Goal: Task Accomplishment & Management: Manage account settings

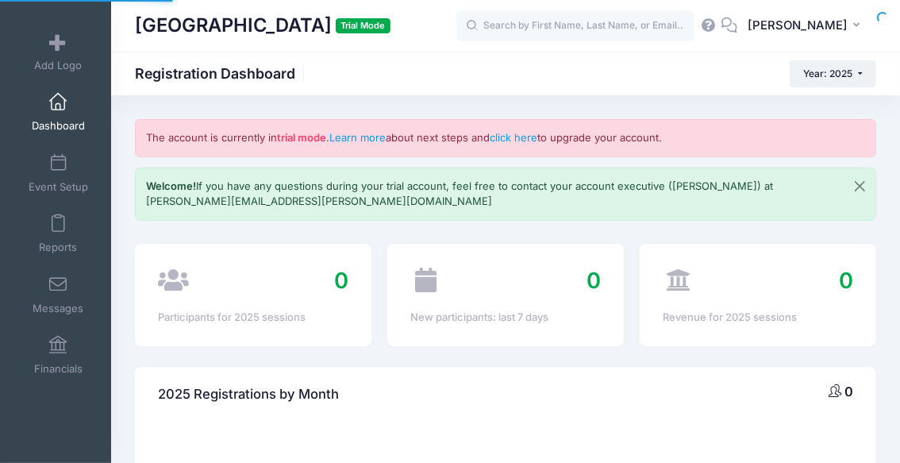
select select
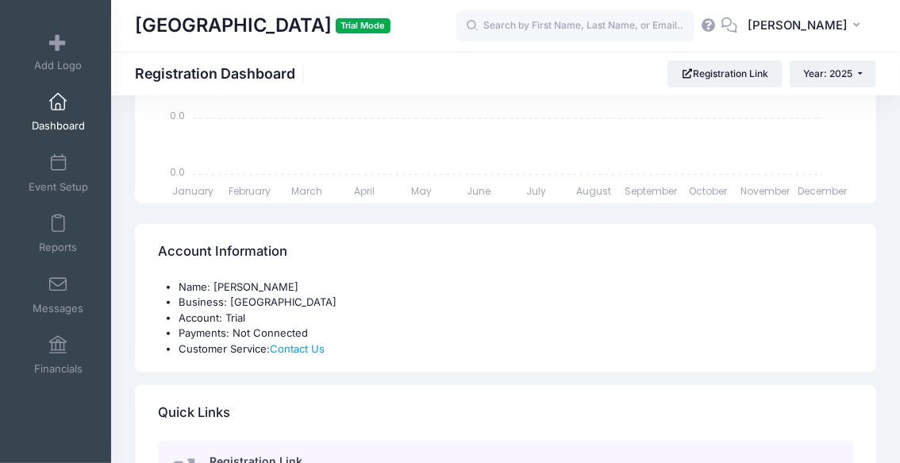
scroll to position [501, 0]
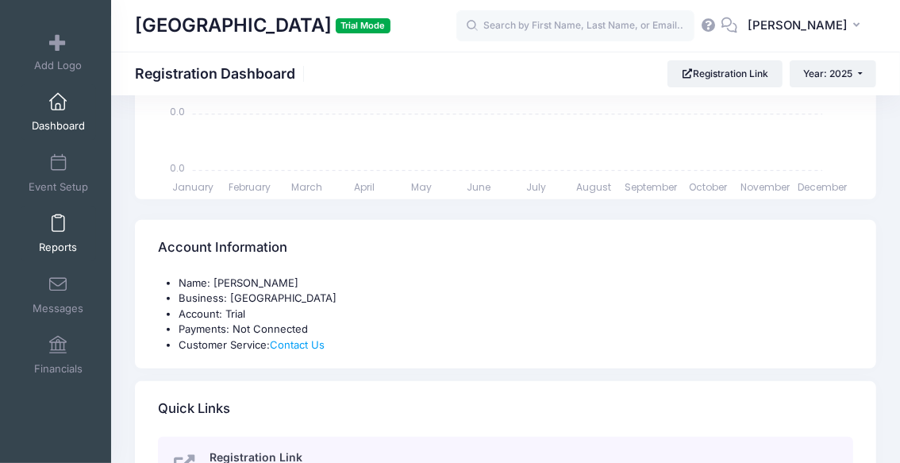
click at [58, 223] on span at bounding box center [58, 223] width 0 height 17
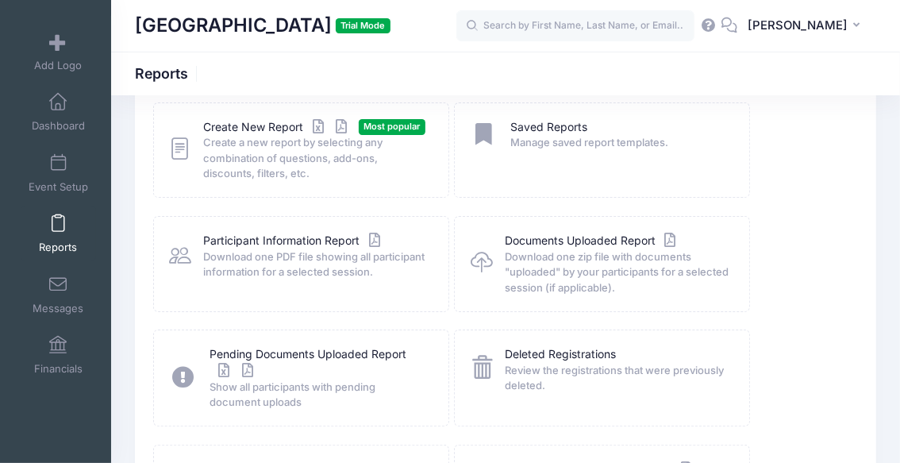
scroll to position [86, 0]
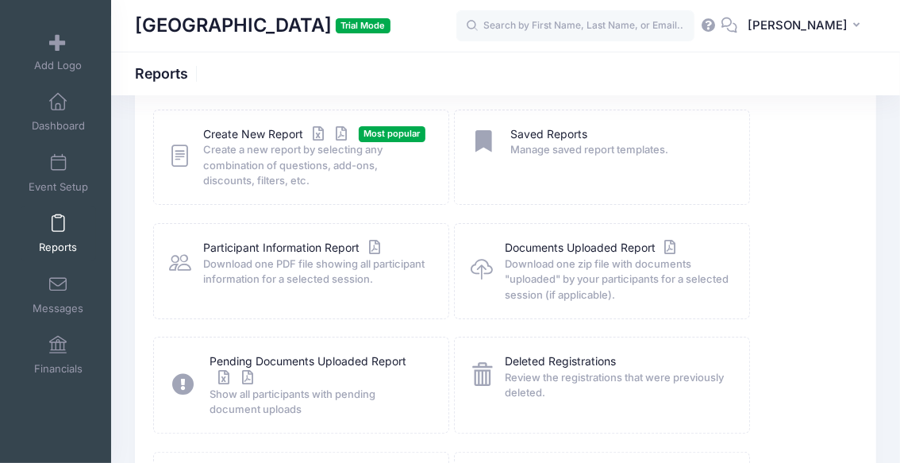
click at [295, 179] on span "Create a new report by selecting any combination of questions, add-ons, discoun…" at bounding box center [316, 165] width 224 height 47
click at [183, 162] on icon at bounding box center [179, 156] width 21 height 27
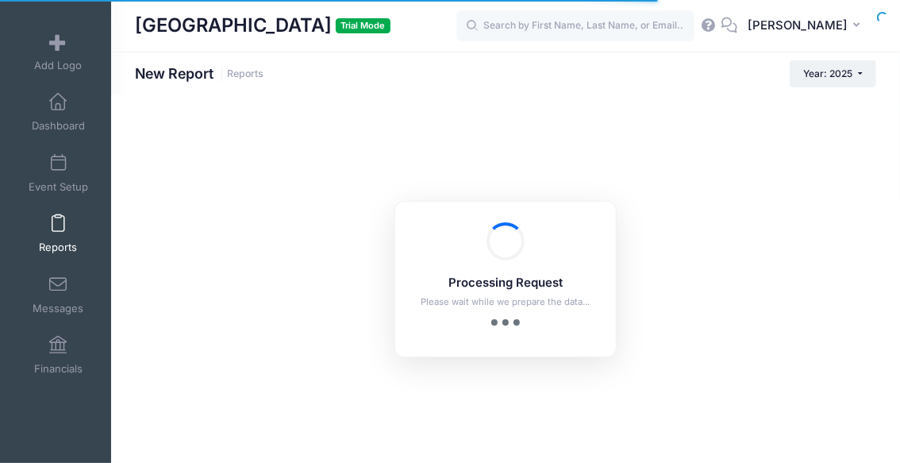
checkbox input "true"
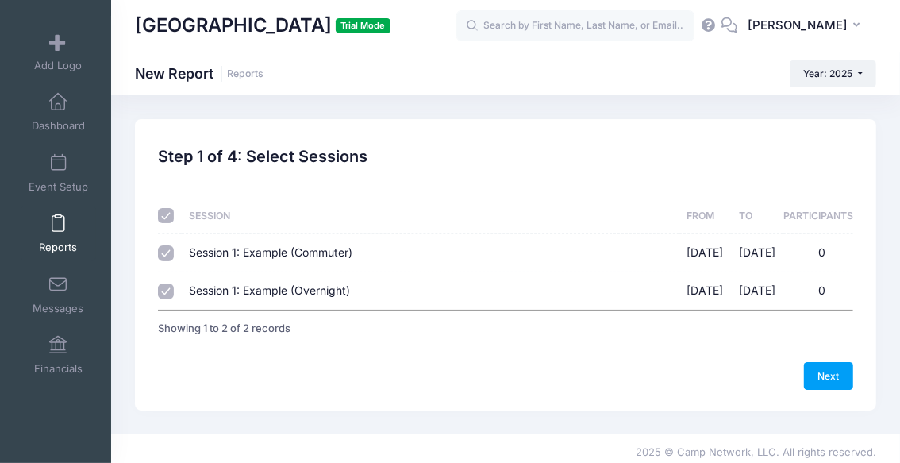
click at [390, 20] on h1 "Westchester Country Day School Trial Mode" at bounding box center [262, 26] width 255 height 36
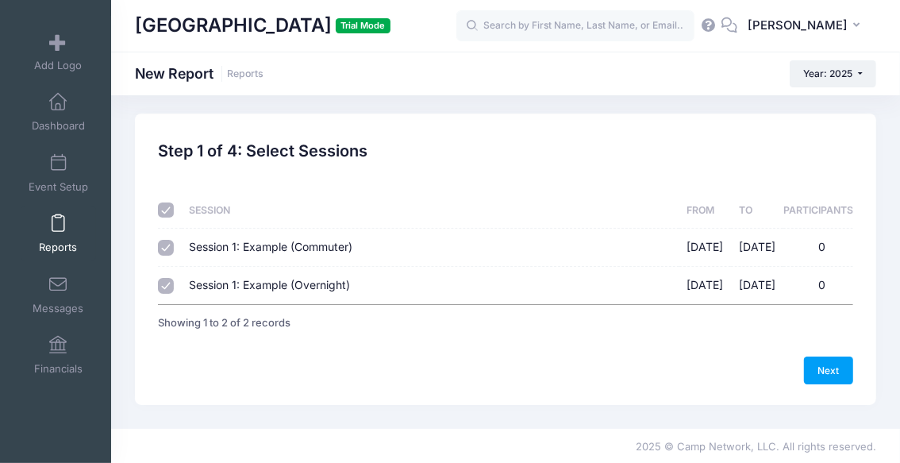
scroll to position [6, 0]
click at [163, 213] on input "checkbox" at bounding box center [166, 210] width 16 height 16
checkbox input "false"
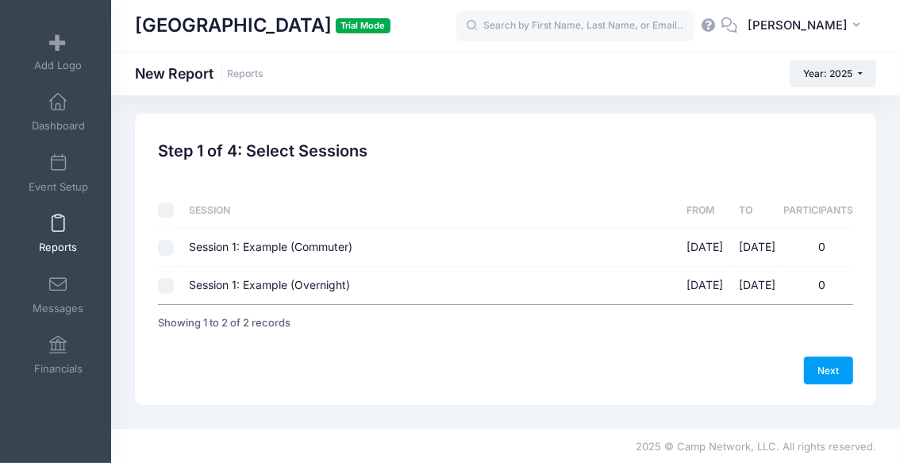
click at [347, 248] on span "Session 1: Example (Commuter)" at bounding box center [270, 246] width 163 height 13
click at [174, 248] on input "Session 1: Example (Commuter) 09/25/2025 - 10/02/2025 0" at bounding box center [166, 248] width 16 height 16
click at [163, 250] on input "Session 1: Example (Commuter) 09/25/2025 - 10/02/2025 0" at bounding box center [166, 248] width 16 height 16
checkbox input "false"
click at [50, 68] on span "Add Logo" at bounding box center [58, 65] width 48 height 13
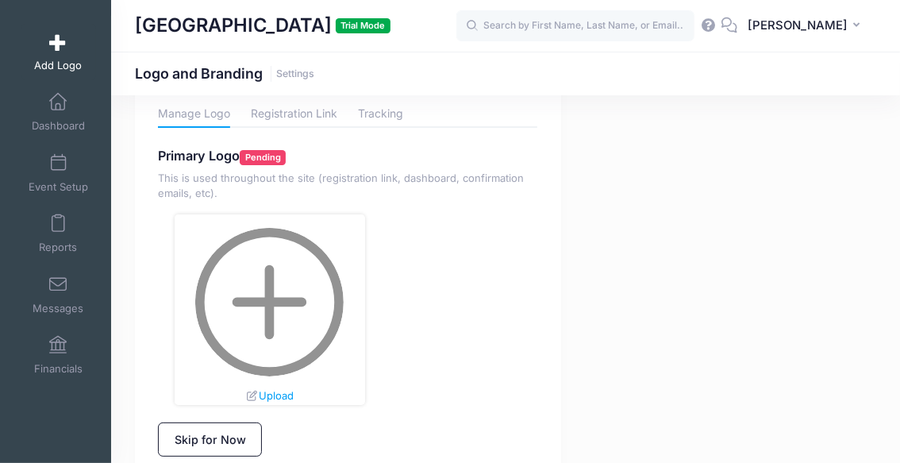
scroll to position [42, 0]
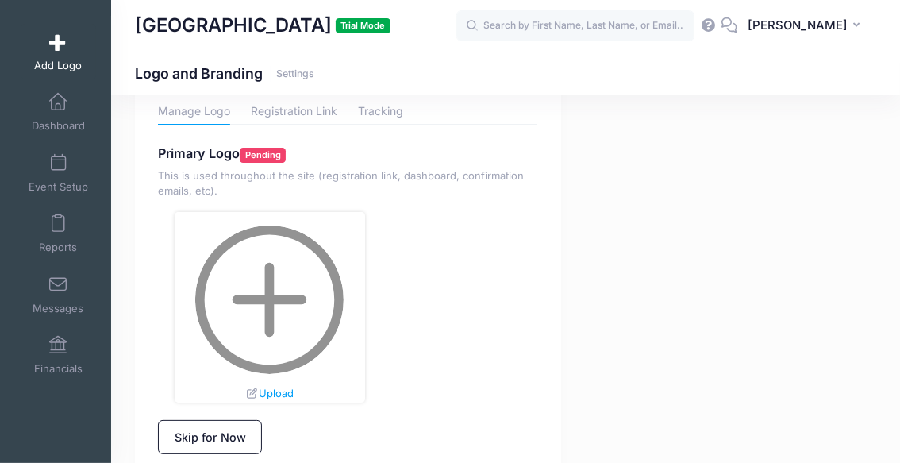
click at [269, 292] on img at bounding box center [269, 299] width 148 height 148
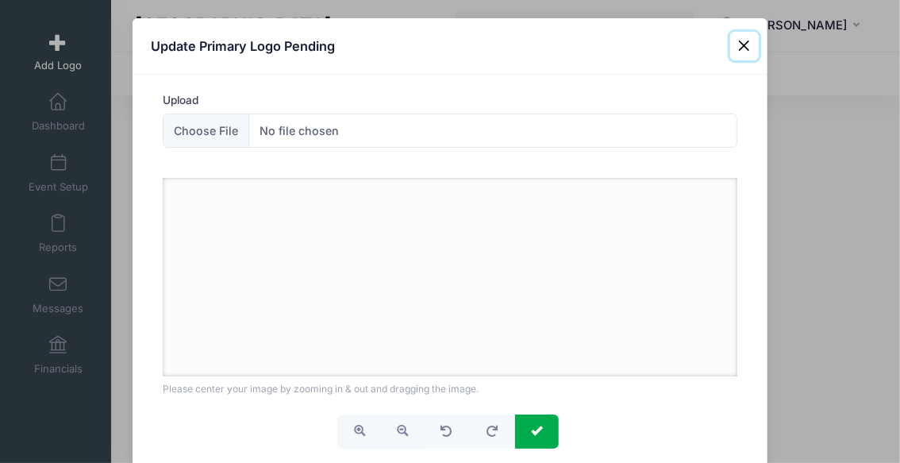
click at [750, 53] on button "Close" at bounding box center [744, 46] width 29 height 29
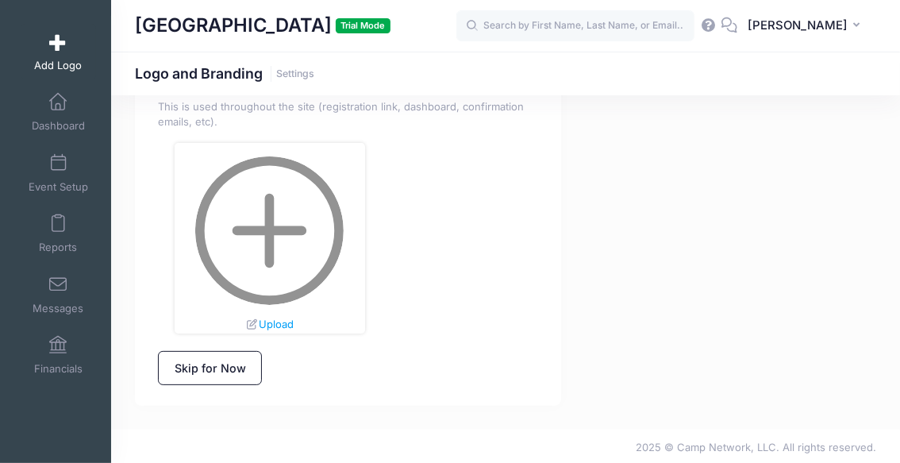
scroll to position [0, 0]
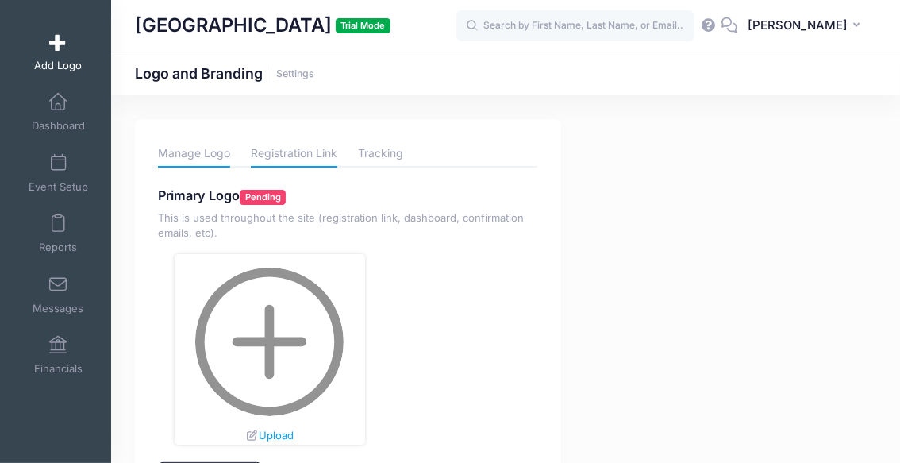
click at [271, 151] on link "Registration Link" at bounding box center [294, 154] width 86 height 28
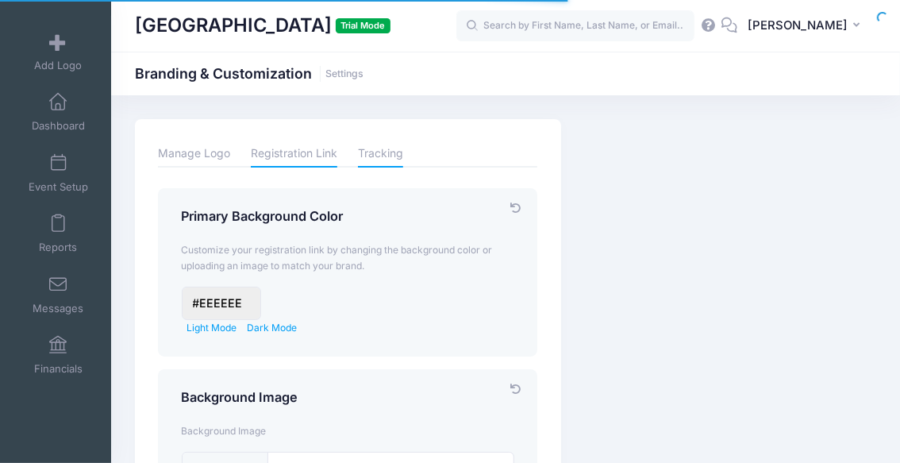
click at [376, 145] on link "Tracking" at bounding box center [380, 154] width 45 height 28
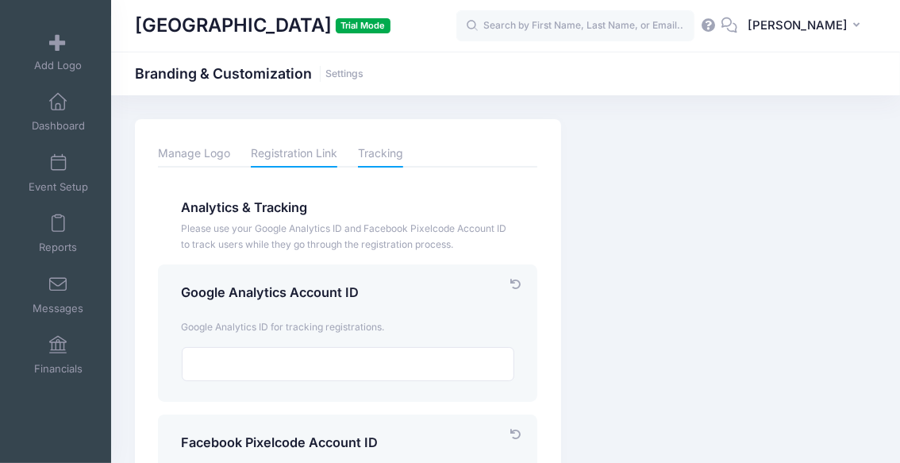
click at [307, 156] on link "Registration Link" at bounding box center [294, 154] width 86 height 28
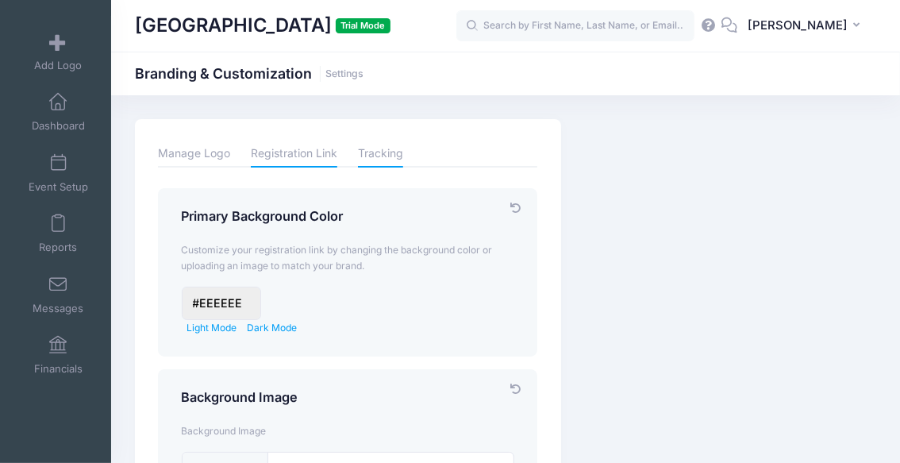
click at [397, 159] on link "Tracking" at bounding box center [380, 154] width 45 height 28
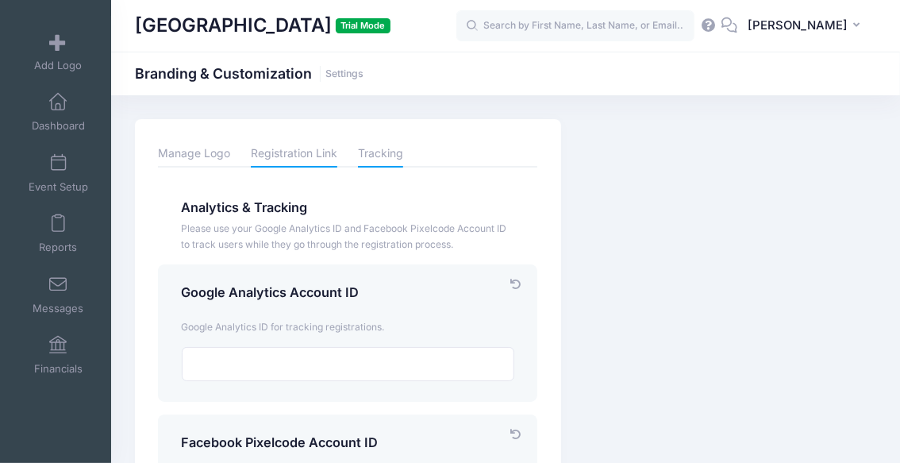
click at [272, 140] on link "Registration Link" at bounding box center [294, 154] width 86 height 28
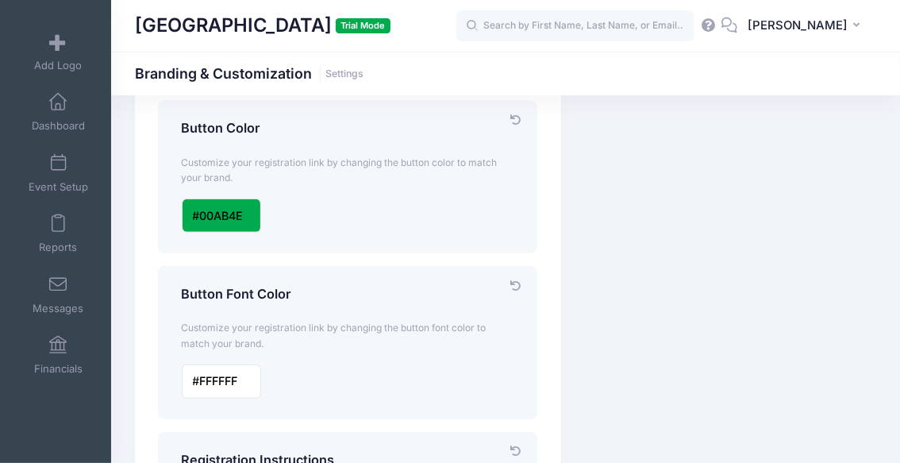
scroll to position [455, 0]
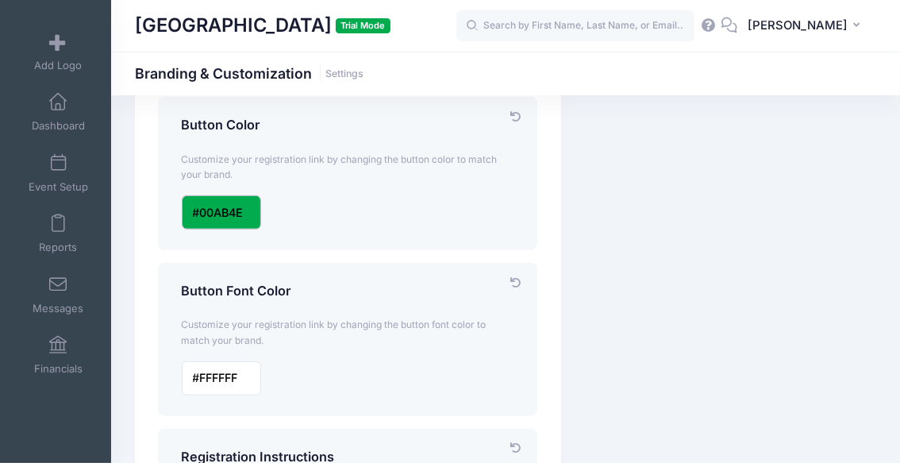
click at [225, 213] on input "input" at bounding box center [221, 212] width 79 height 34
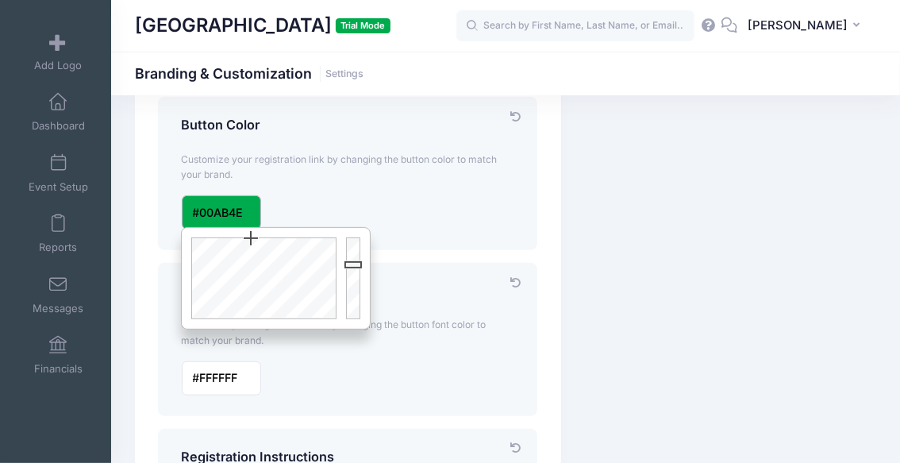
click at [251, 214] on input "input" at bounding box center [221, 212] width 79 height 34
click at [679, 193] on div "Branding & Customization Customize your account and registration link. Manage L…" at bounding box center [505, 223] width 757 height 1119
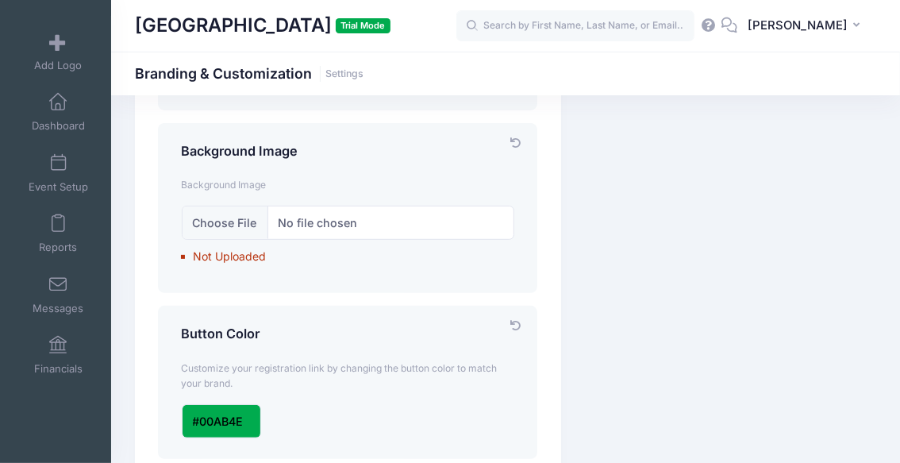
scroll to position [248, 0]
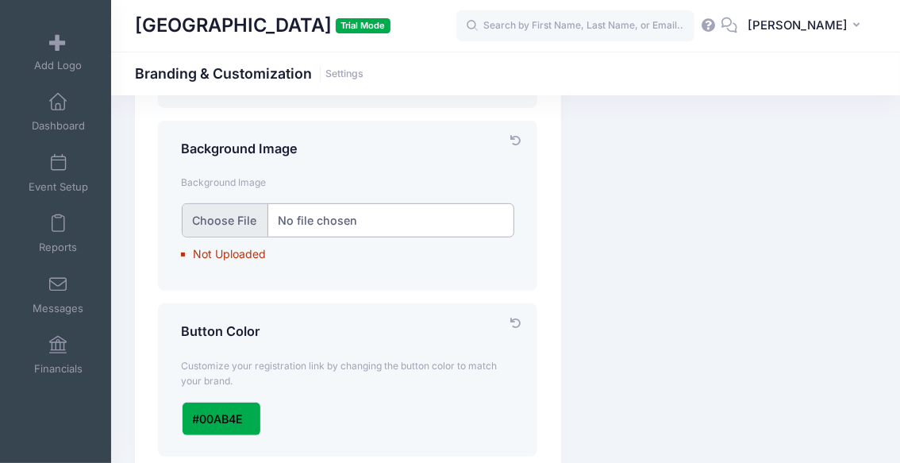
click at [326, 205] on input "file" at bounding box center [348, 220] width 333 height 34
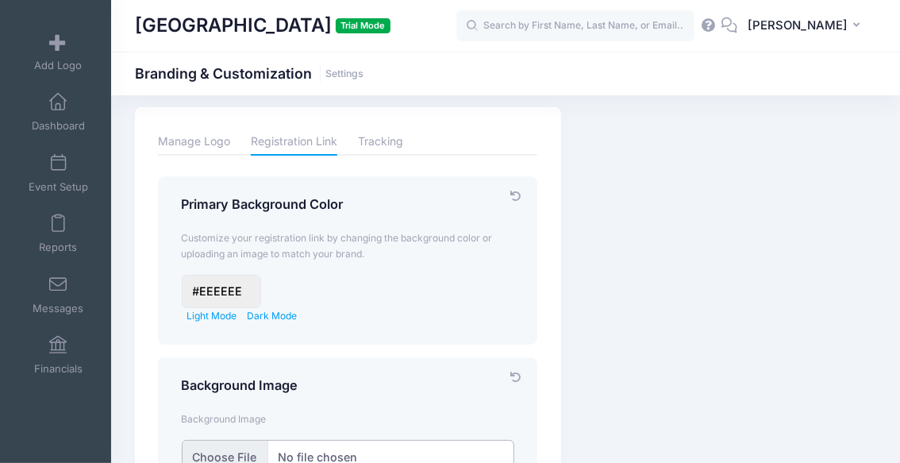
scroll to position [0, 0]
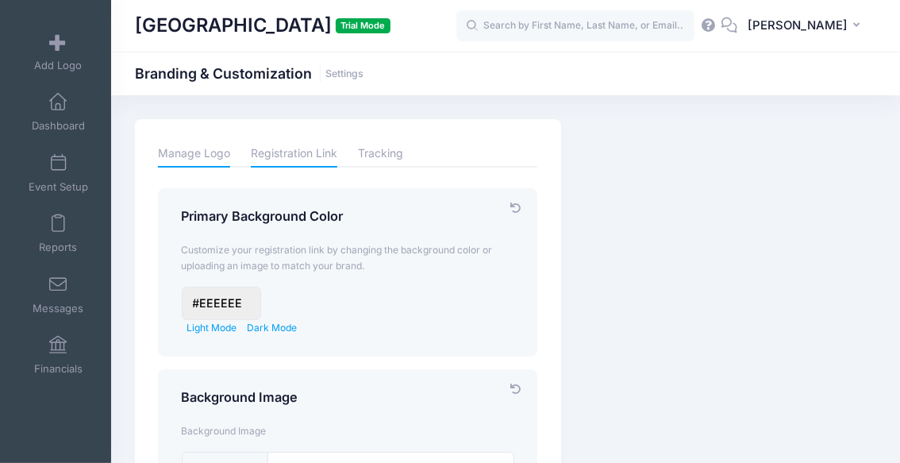
click at [205, 157] on link "Manage Logo" at bounding box center [194, 154] width 72 height 28
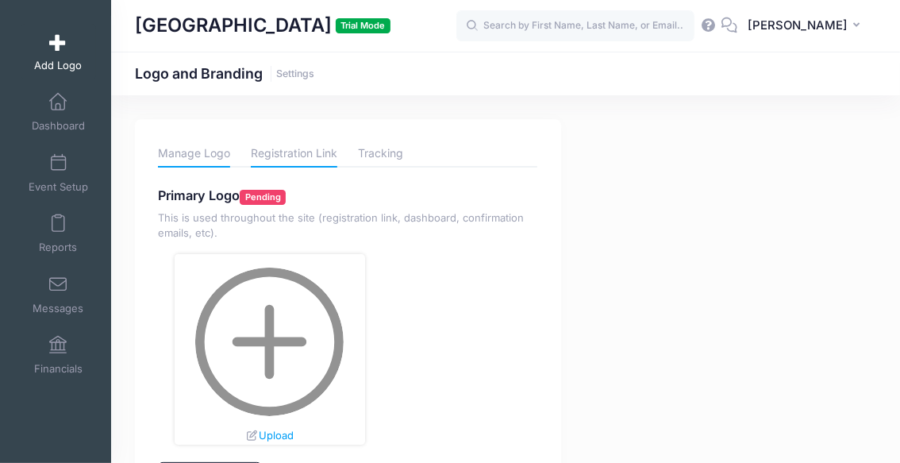
click at [306, 158] on link "Registration Link" at bounding box center [294, 154] width 86 height 28
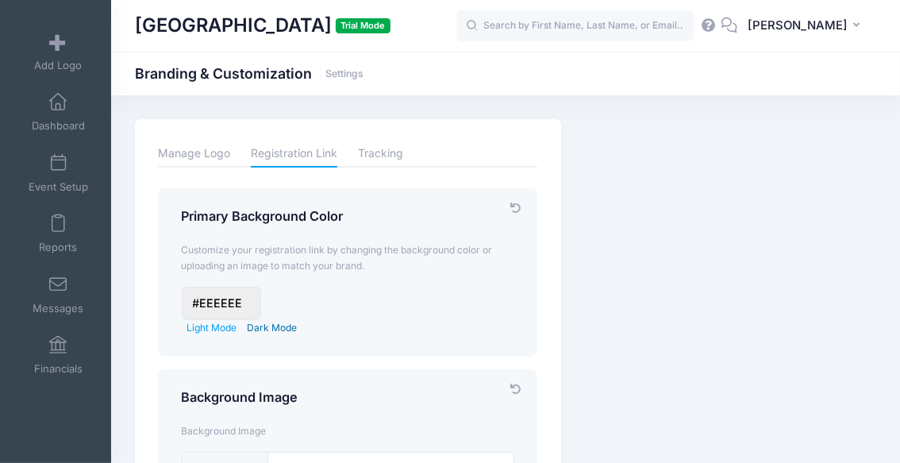
click at [264, 330] on link "Dark Mode" at bounding box center [272, 327] width 50 height 12
click at [227, 329] on link "Light Mode" at bounding box center [211, 327] width 50 height 12
type input "#EFF2F5"
click at [66, 359] on link "Financials" at bounding box center [58, 355] width 75 height 56
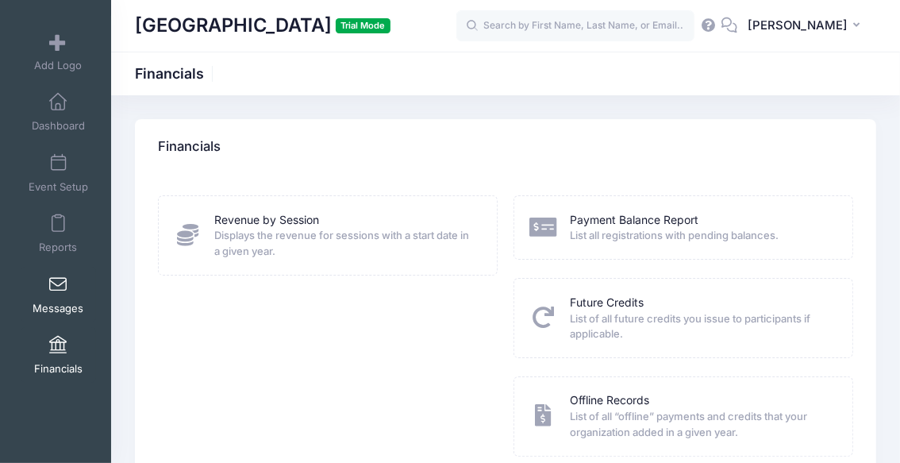
click at [50, 305] on span "Messages" at bounding box center [58, 307] width 51 height 13
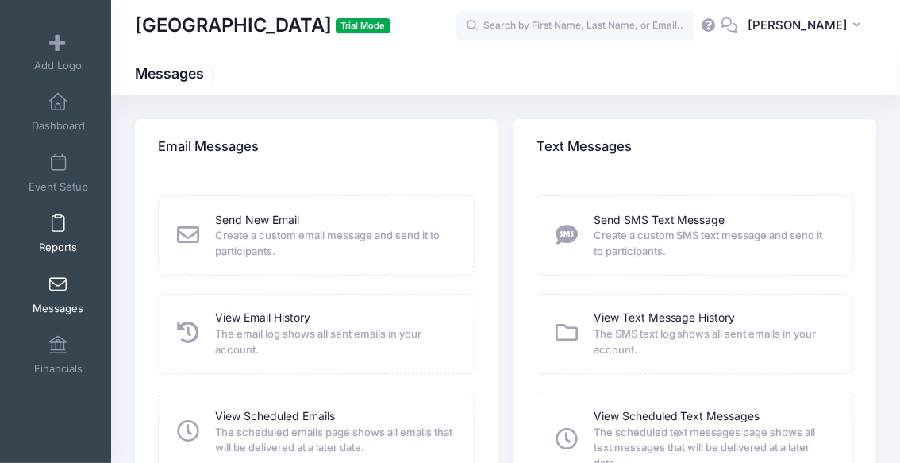
click at [70, 223] on link "Reports" at bounding box center [58, 233] width 75 height 56
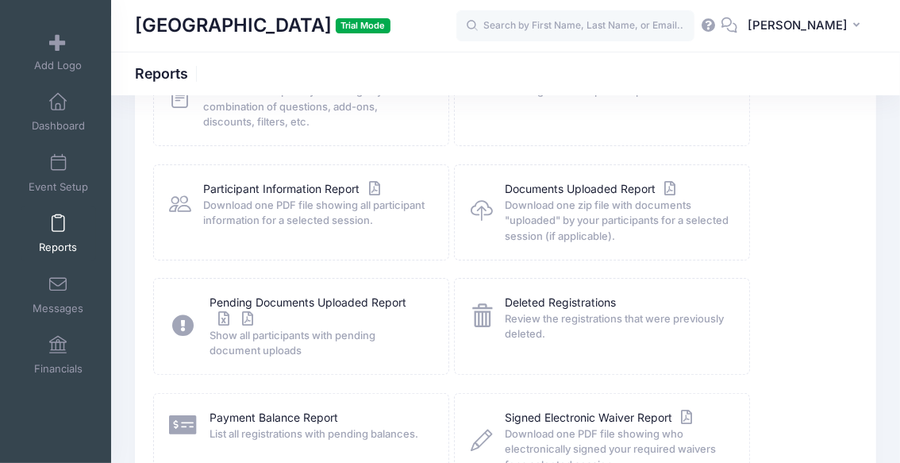
scroll to position [145, 0]
click at [48, 184] on span "Event Setup" at bounding box center [59, 186] width 60 height 13
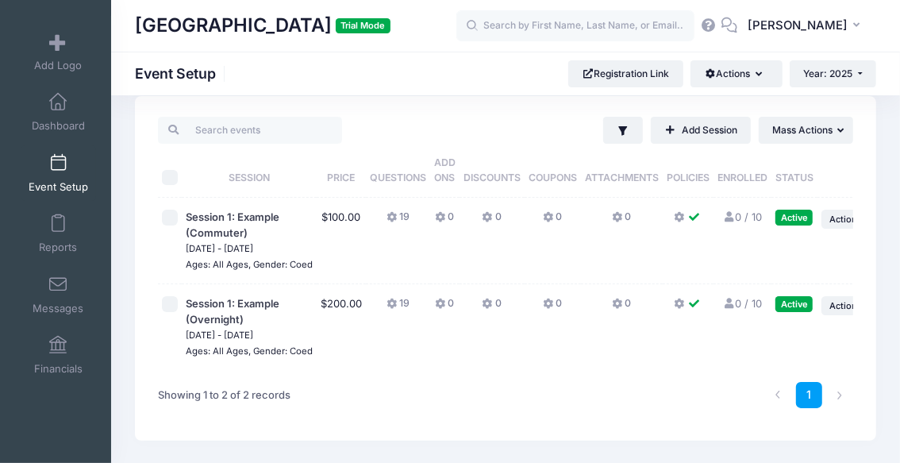
scroll to position [24, 0]
click at [58, 101] on span at bounding box center [58, 102] width 0 height 17
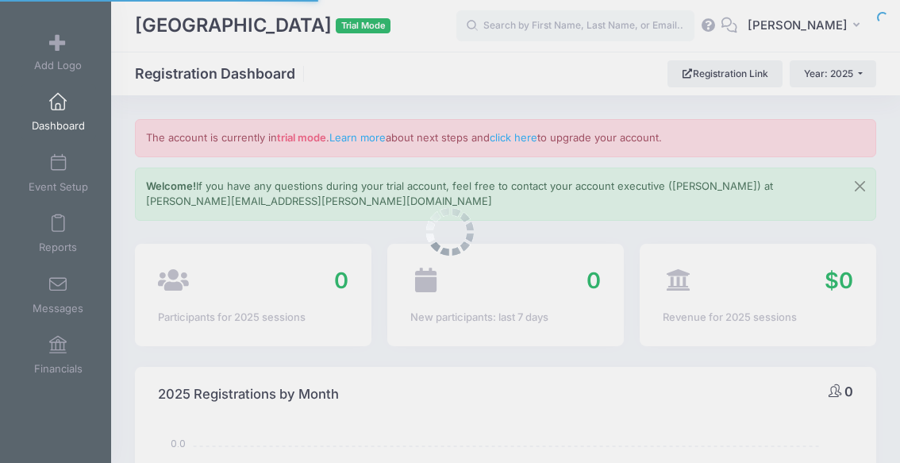
select select
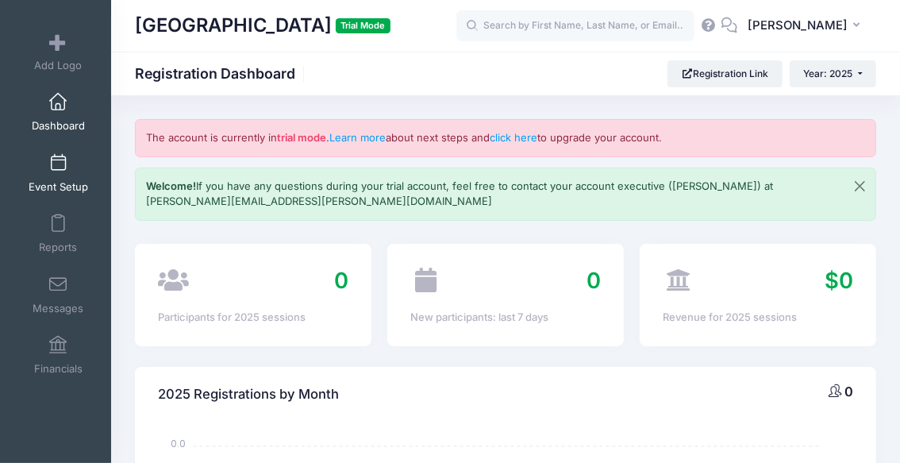
click at [67, 168] on link "Event Setup" at bounding box center [58, 173] width 75 height 56
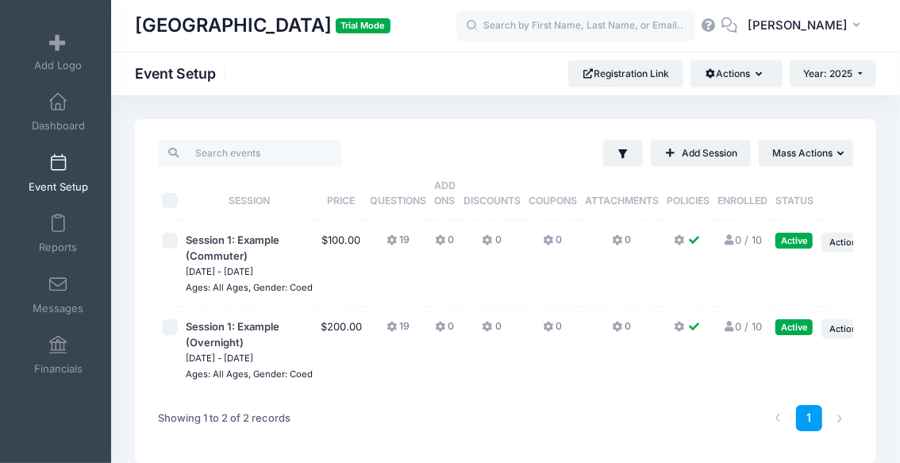
click at [738, 30] on icon at bounding box center [728, 25] width 17 height 10
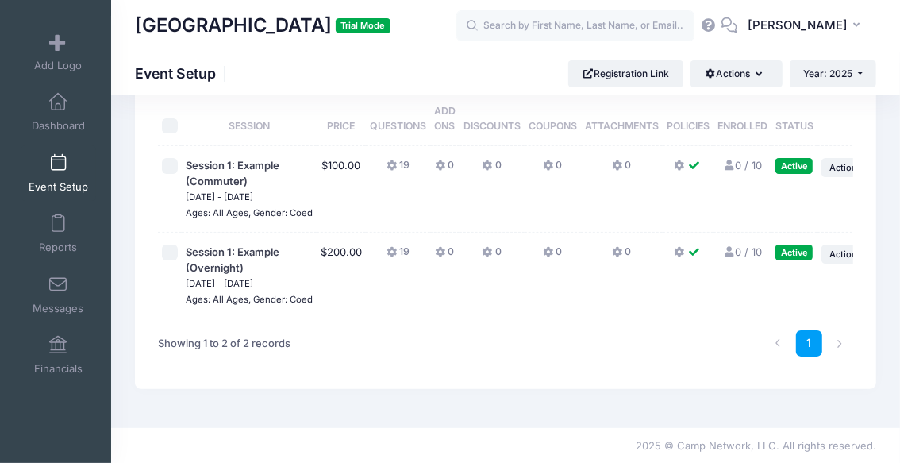
scroll to position [75, 0]
click at [345, 165] on td "$100.00" at bounding box center [341, 188] width 49 height 86
click at [58, 52] on span at bounding box center [58, 42] width 0 height 17
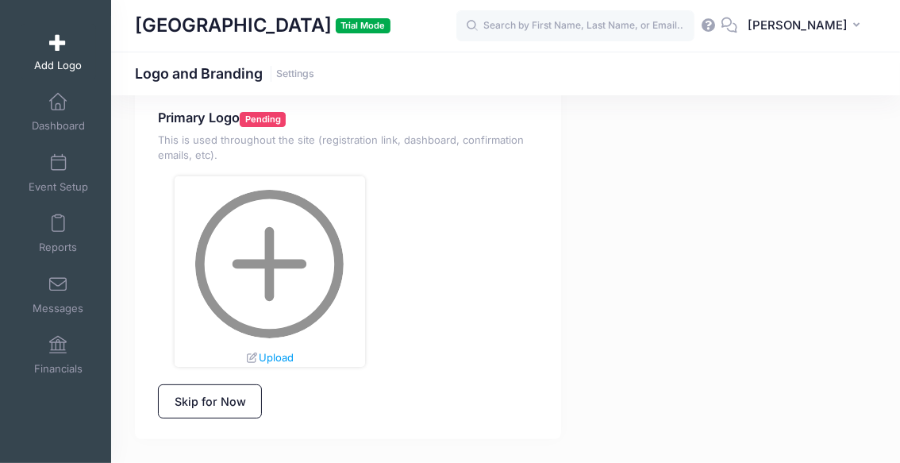
scroll to position [74, 0]
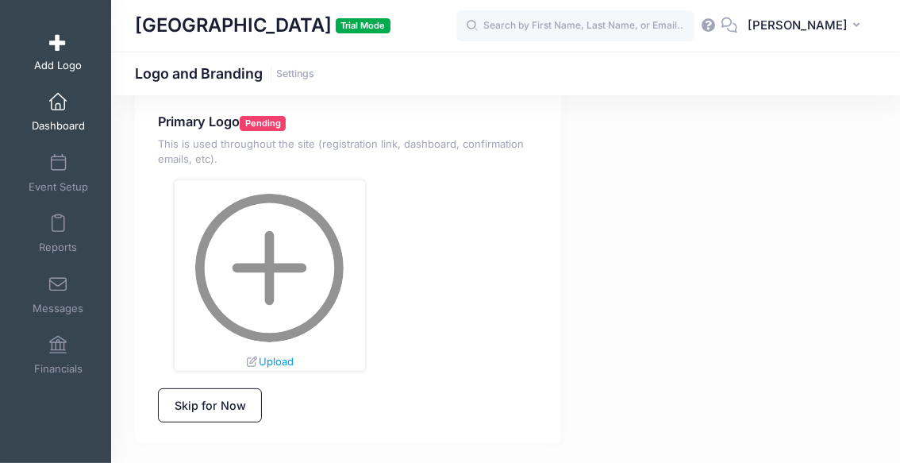
click at [77, 104] on link "Dashboard" at bounding box center [58, 112] width 75 height 56
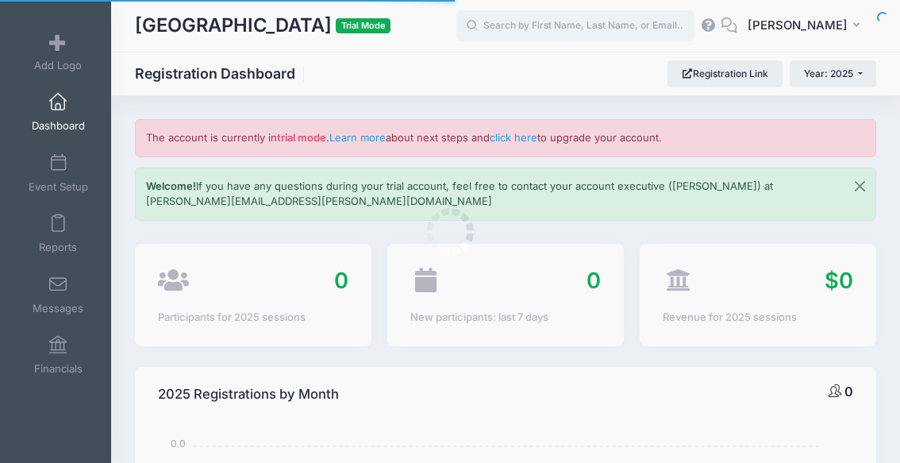
select select
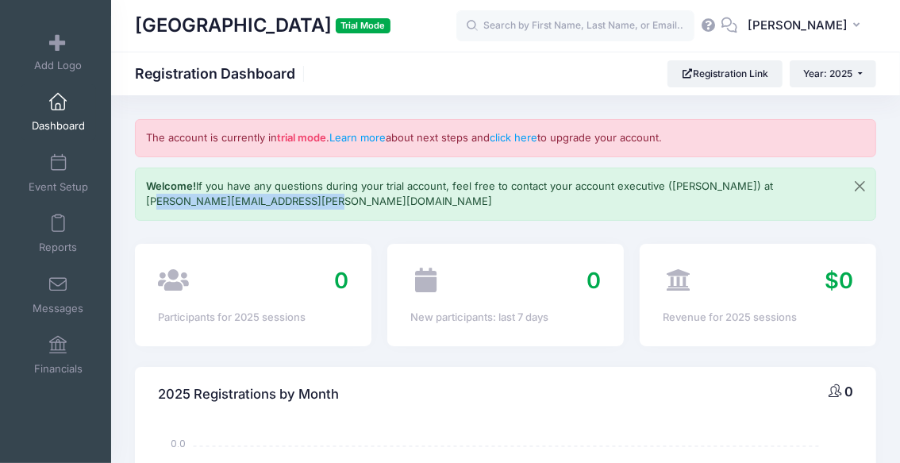
drag, startPoint x: 333, startPoint y: 201, endPoint x: 141, endPoint y: 201, distance: 192.0
click at [141, 201] on div "Welcome! If you have any questions during your trial account, feel free to cont…" at bounding box center [505, 193] width 741 height 53
copy p "[PERSON_NAME][EMAIL_ADDRESS][PERSON_NAME][DOMAIN_NAME]"
click at [141, 201] on div "Welcome! If you have any questions during your trial account, feel free to cont…" at bounding box center [505, 193] width 741 height 53
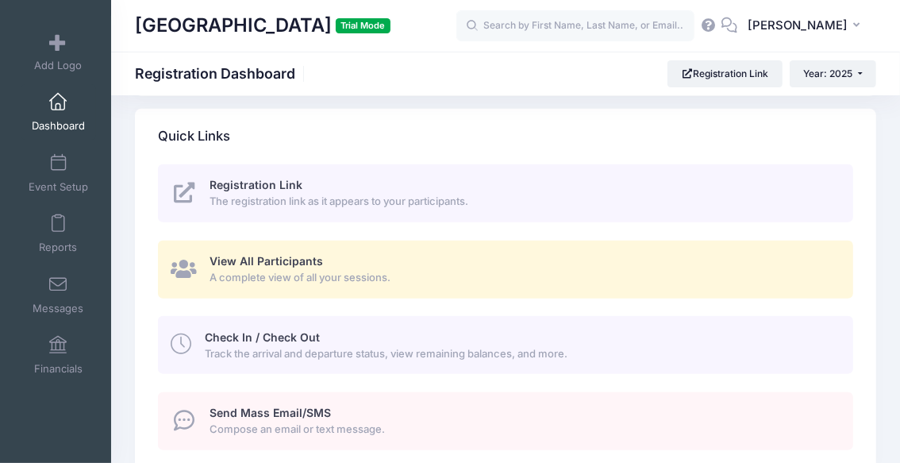
scroll to position [770, 0]
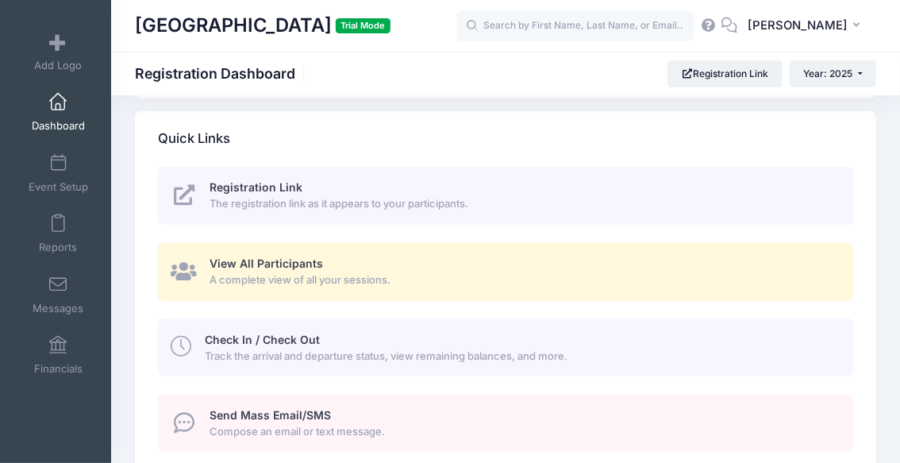
click at [316, 358] on span "Track the arrival and departure status, view remaining balances, and more." at bounding box center [520, 356] width 630 height 16
